Goal: Task Accomplishment & Management: Complete application form

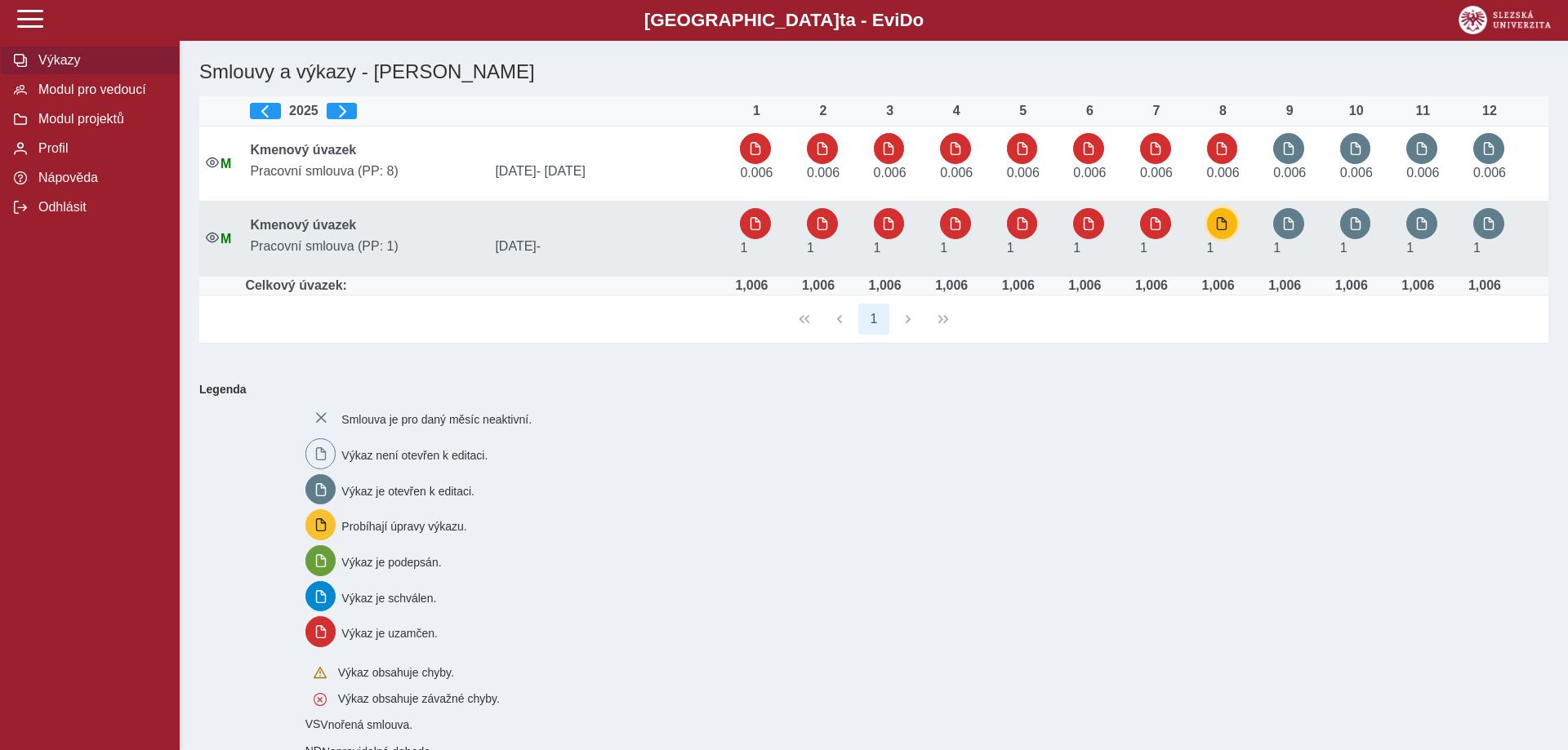
click at [1220, 230] on span "button" at bounding box center [1222, 224] width 13 height 13
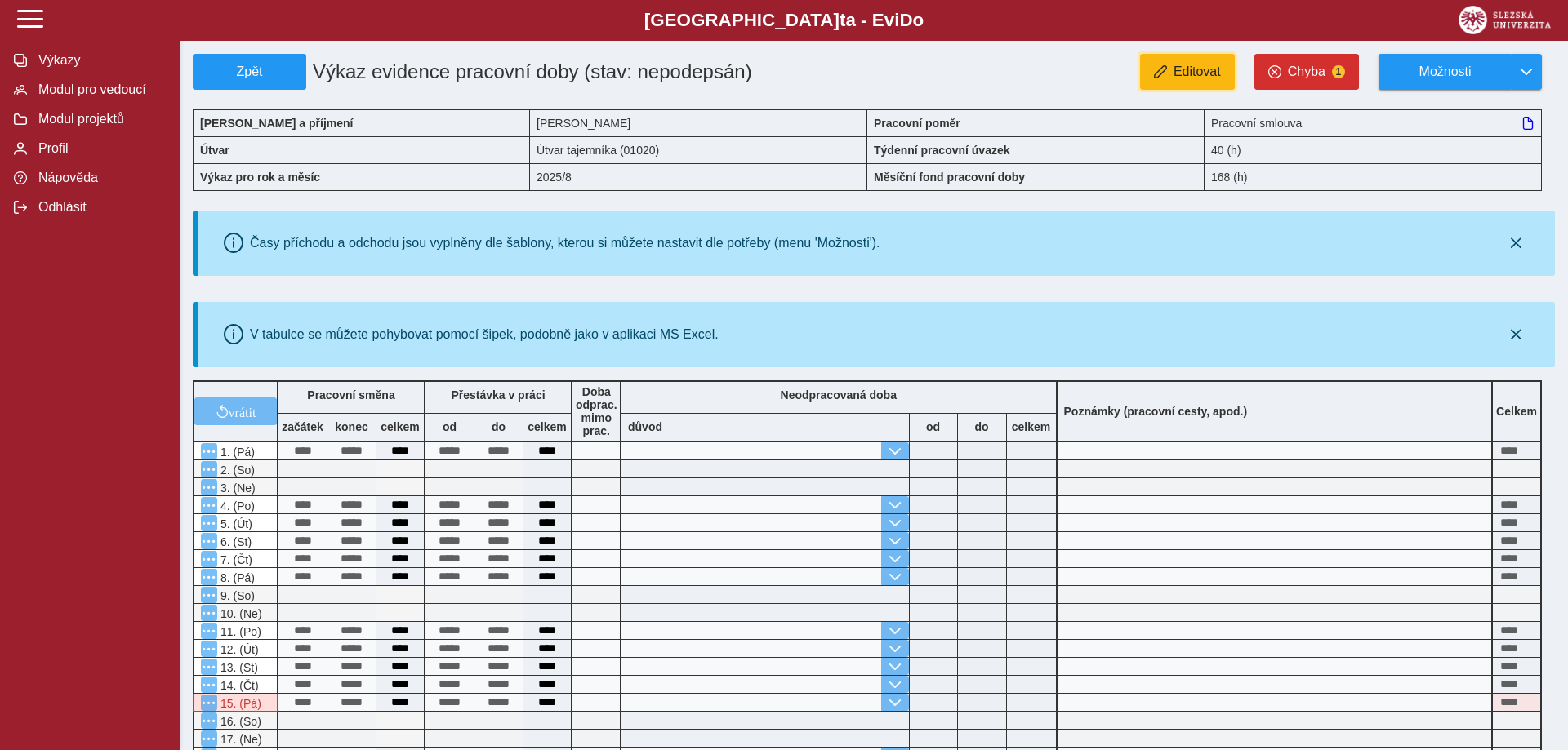
click at [1174, 86] on button "Editovat" at bounding box center [1188, 72] width 95 height 36
type input "**********"
type input "****"
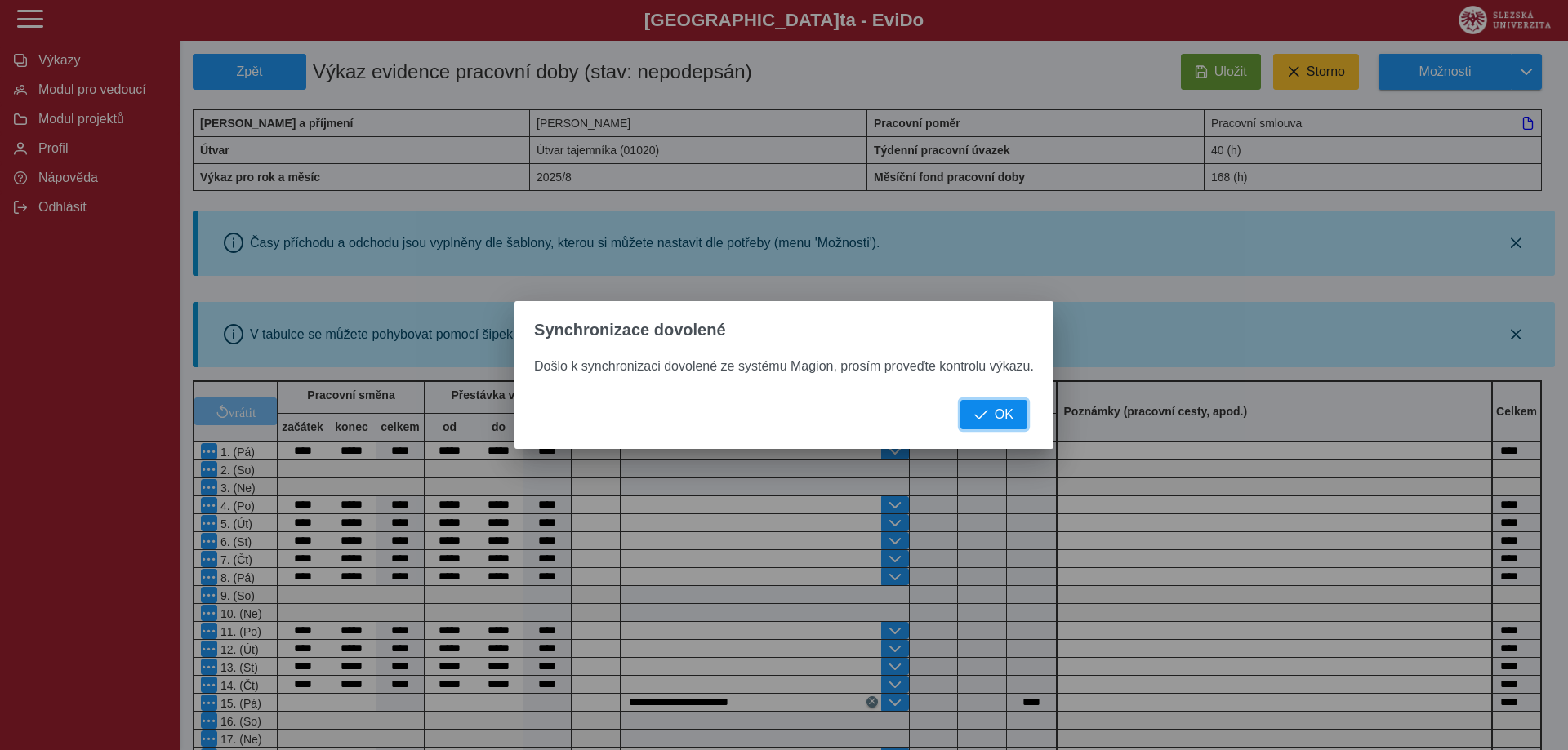
click at [1014, 414] on button "OK" at bounding box center [994, 414] width 67 height 29
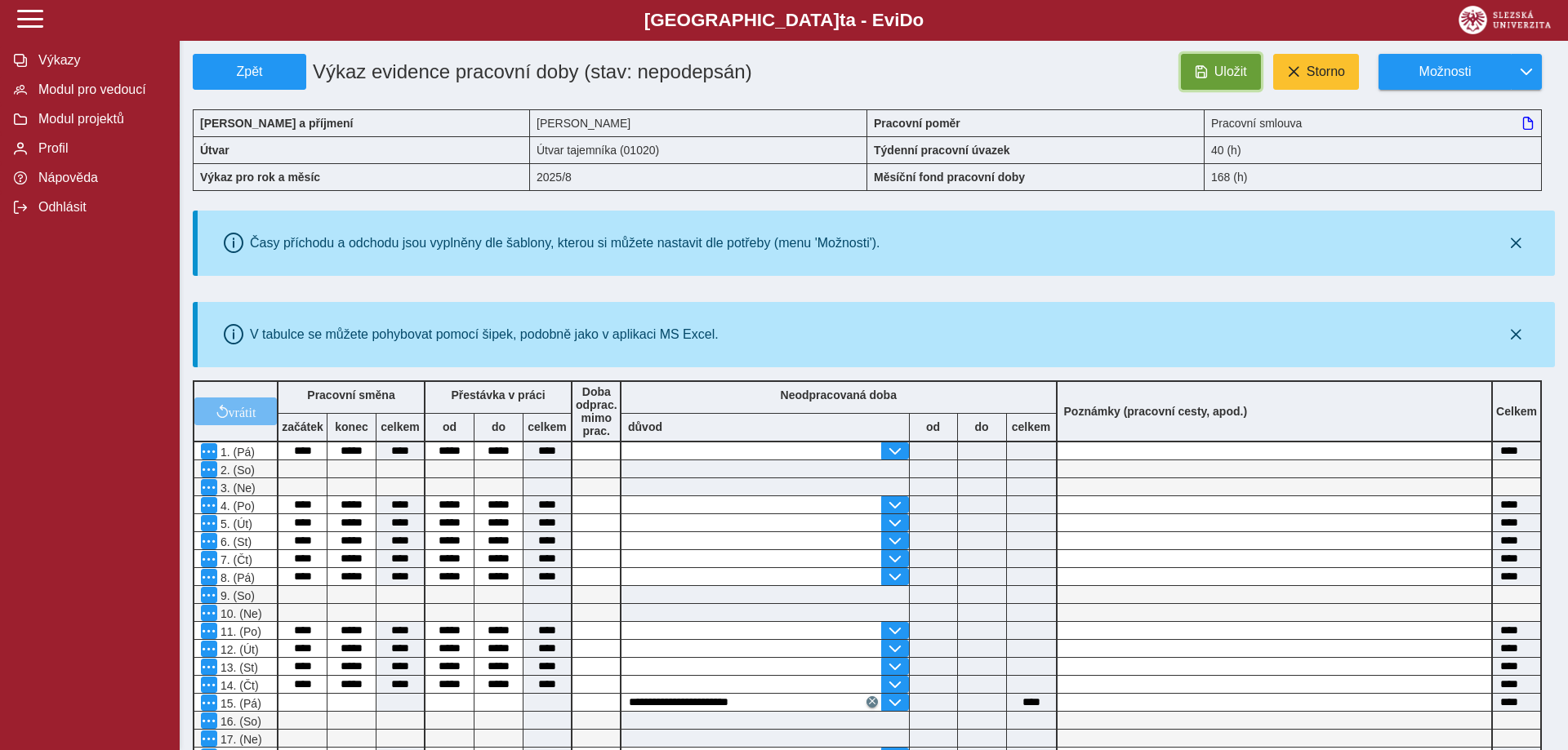
click at [1207, 62] on button "Uložit" at bounding box center [1221, 72] width 80 height 36
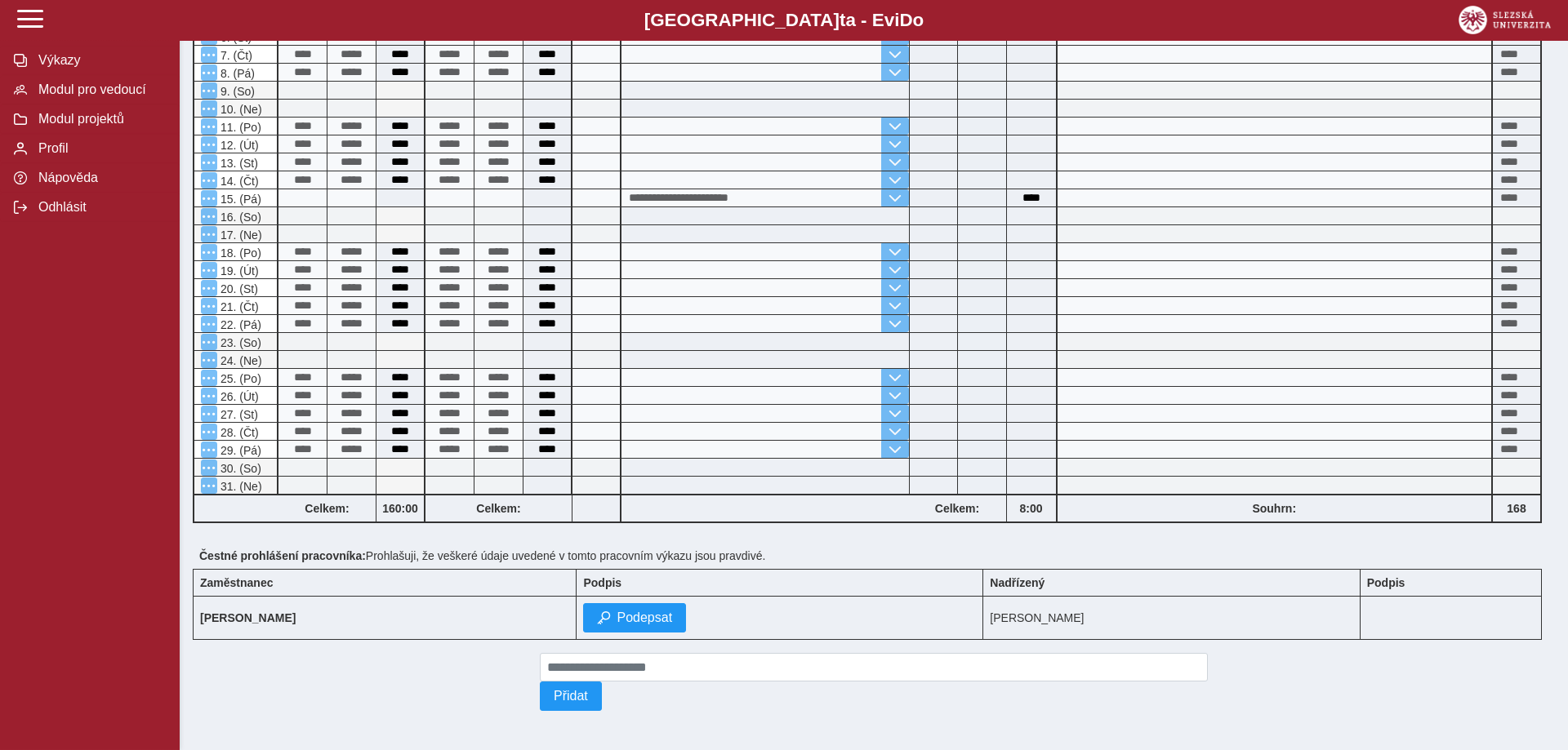
scroll to position [521, 0]
click at [665, 633] on td "Podepsat" at bounding box center [780, 618] width 407 height 43
click at [667, 618] on span "Podepsat" at bounding box center [644, 618] width 56 height 15
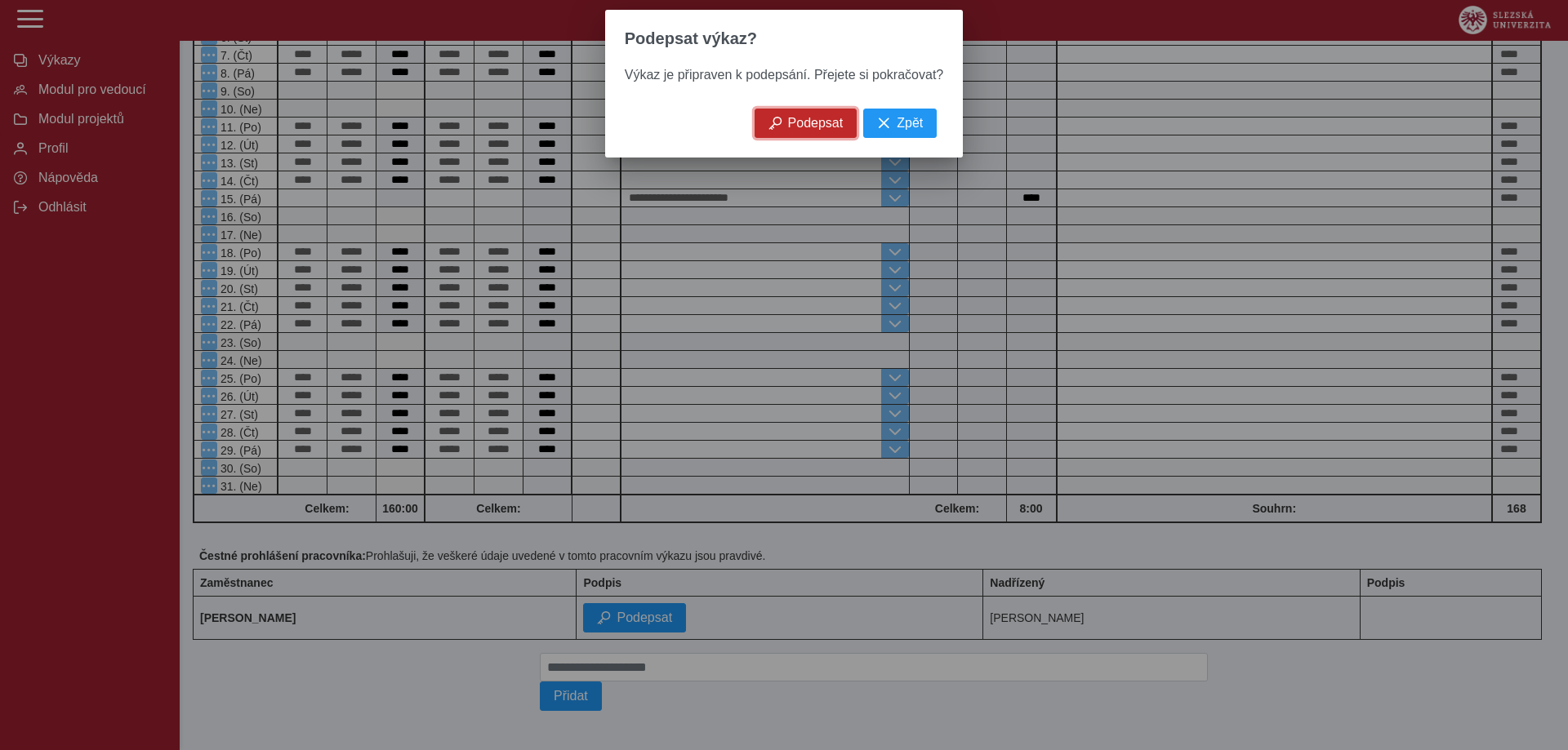
click at [804, 127] on span "Podepsat" at bounding box center [815, 123] width 56 height 15
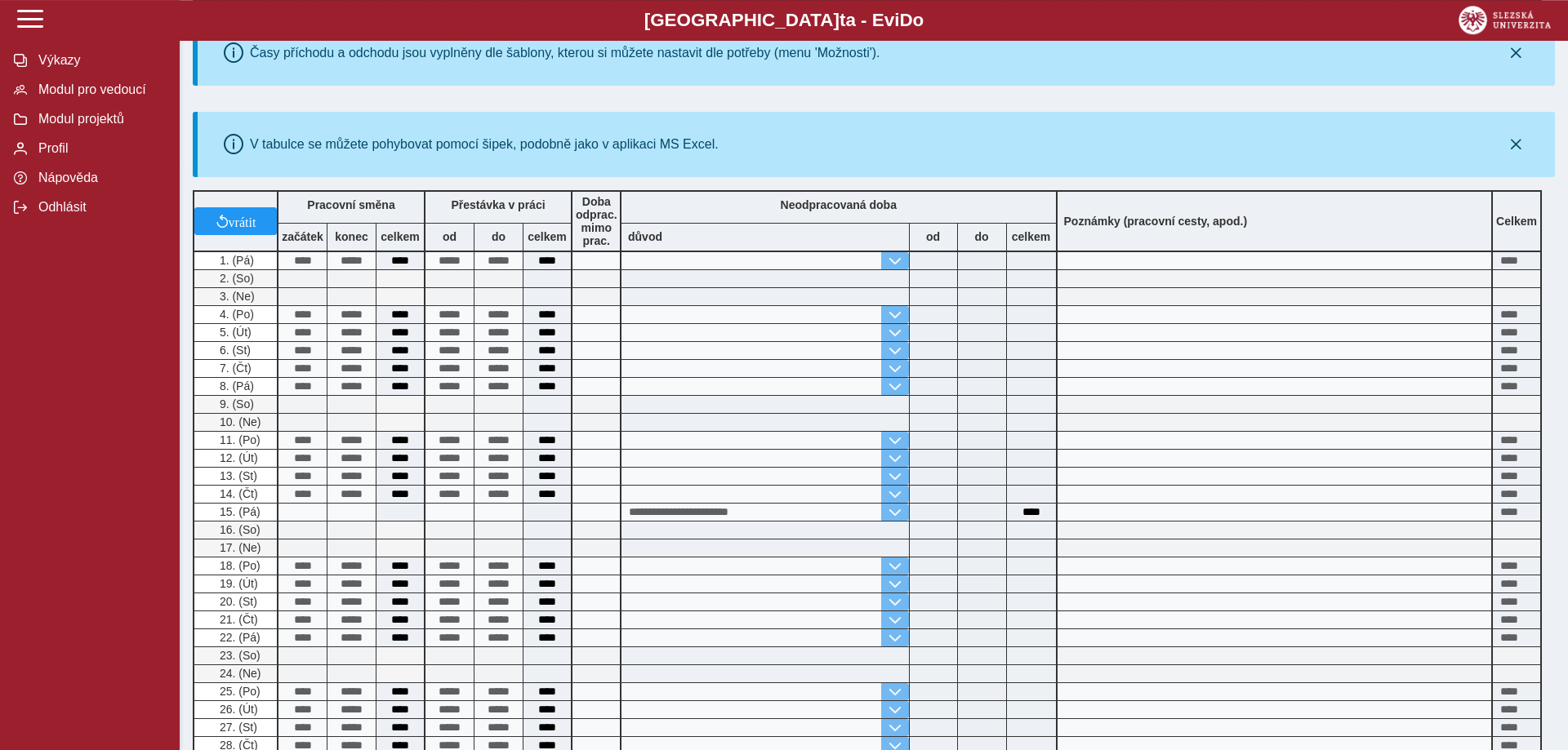
scroll to position [163, 0]
